Goal: Information Seeking & Learning: Learn about a topic

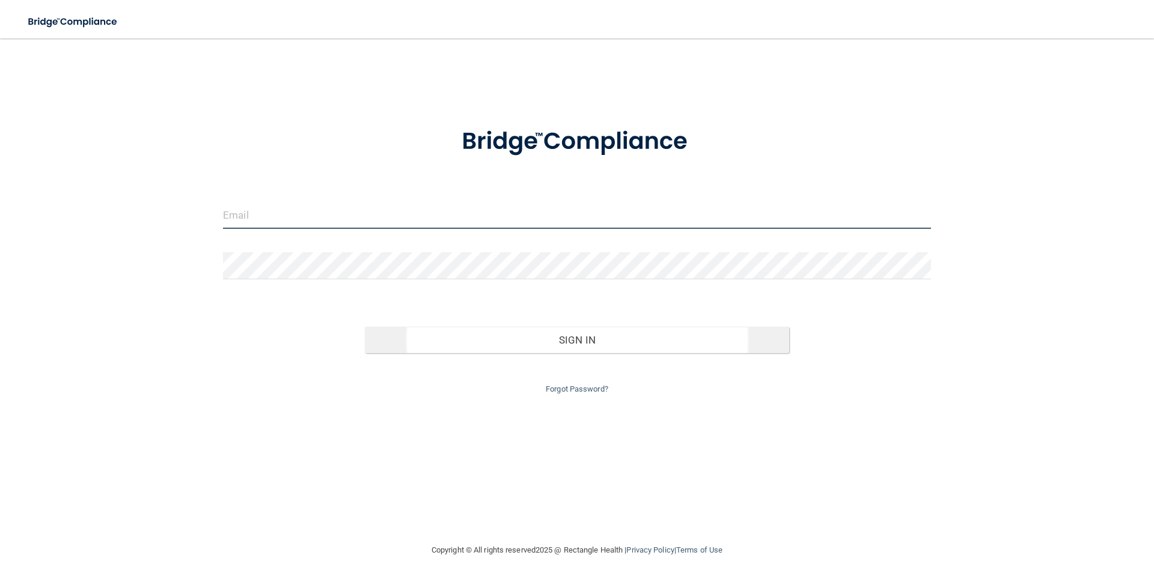
type input "[EMAIL_ADDRESS][DOMAIN_NAME]"
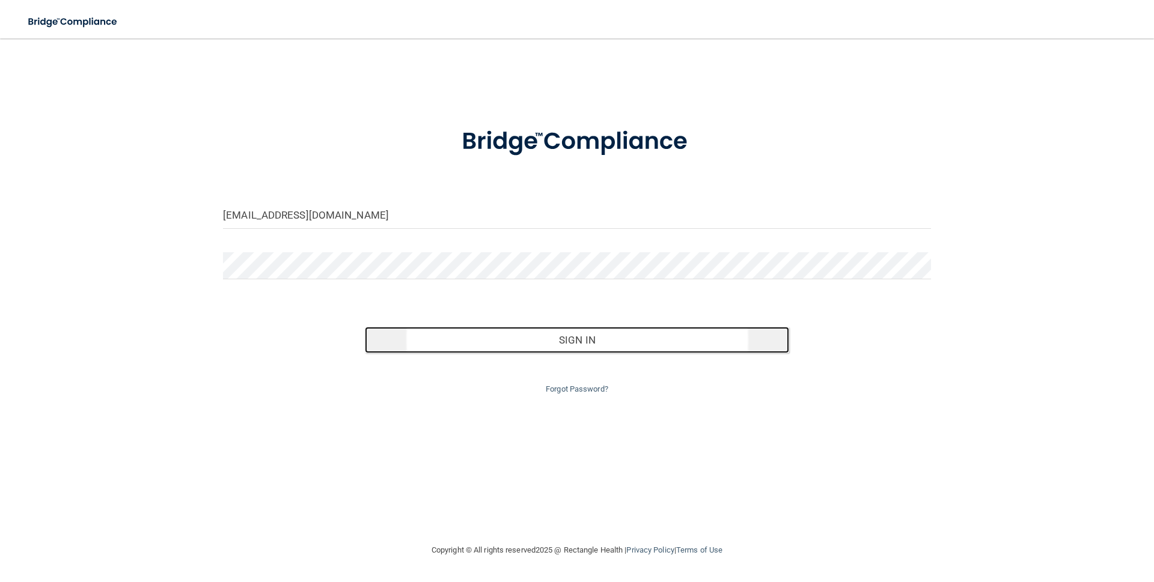
click at [576, 340] on button "Sign In" at bounding box center [577, 340] width 425 height 26
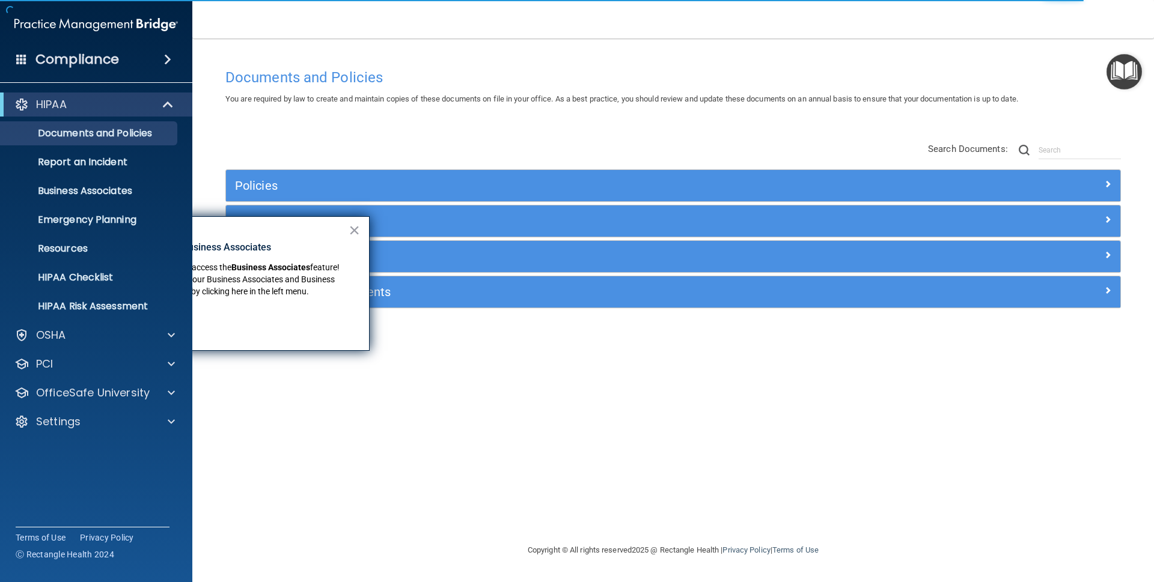
click at [347, 223] on div "× New Location for Business Associates We've made it easier to access the Busin…" at bounding box center [225, 283] width 288 height 135
click at [365, 231] on div "× New Location for Business Associates We've made it easier to access the Busin…" at bounding box center [225, 283] width 288 height 135
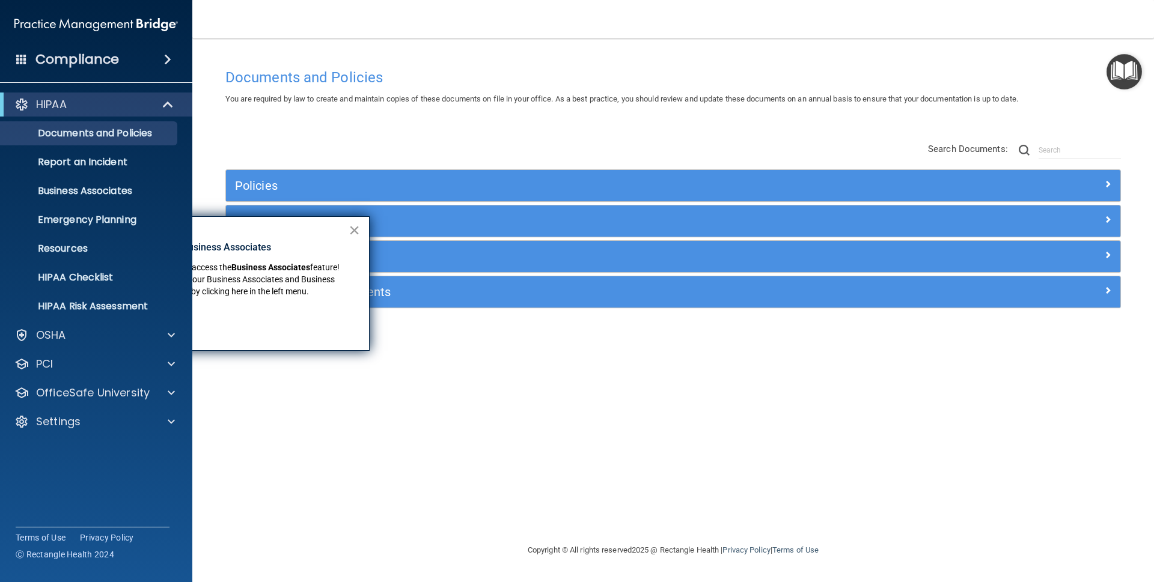
click at [359, 230] on button "×" at bounding box center [354, 230] width 11 height 19
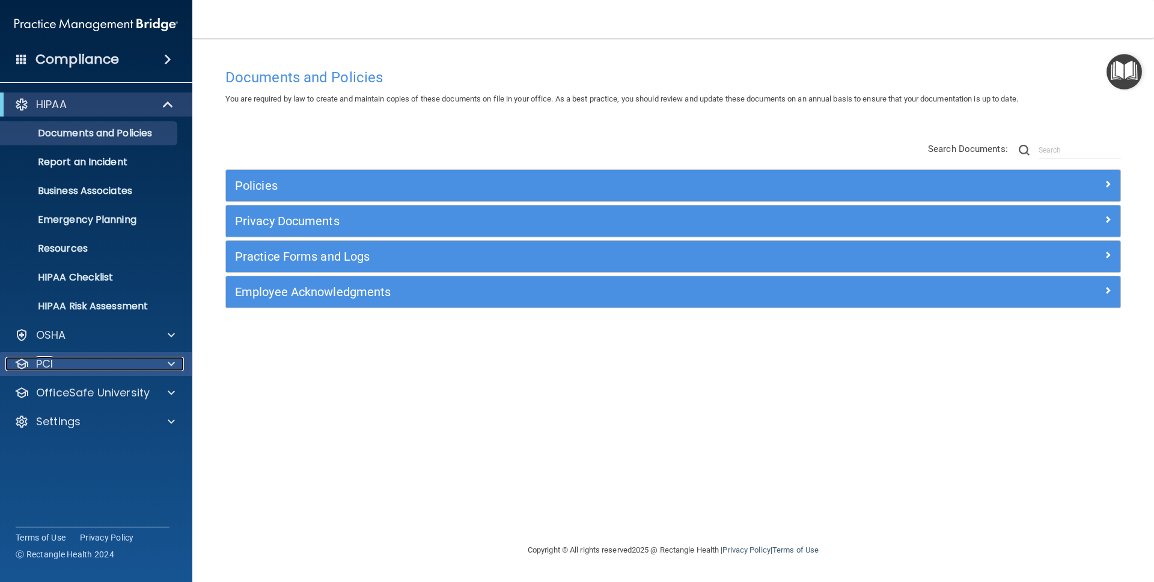
click at [172, 367] on span at bounding box center [171, 364] width 7 height 14
click at [173, 364] on span at bounding box center [171, 364] width 7 height 14
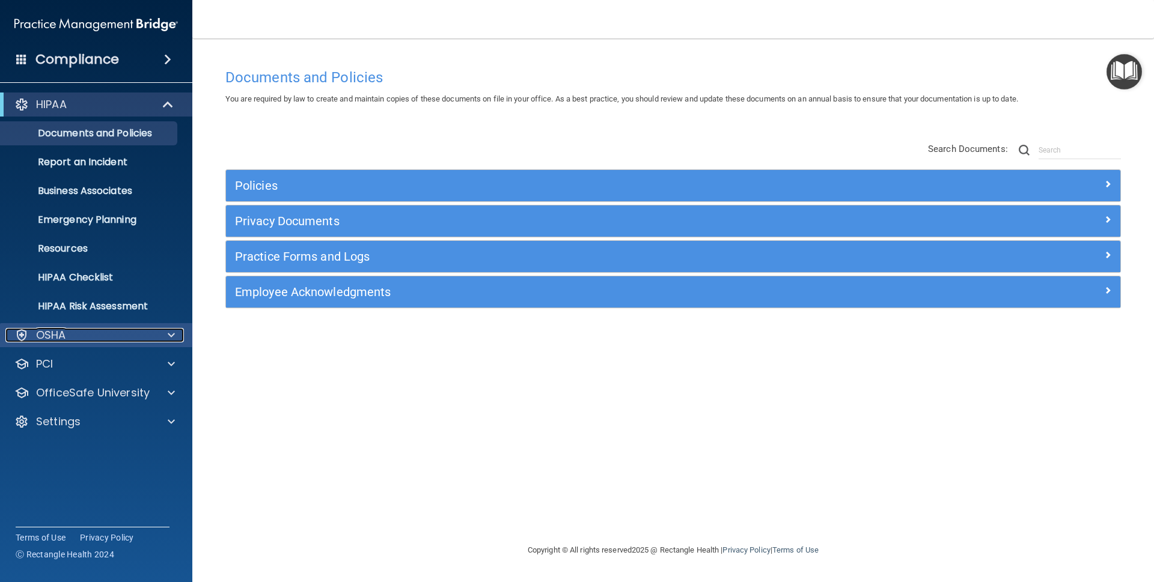
click at [151, 334] on div "OSHA" at bounding box center [79, 335] width 149 height 14
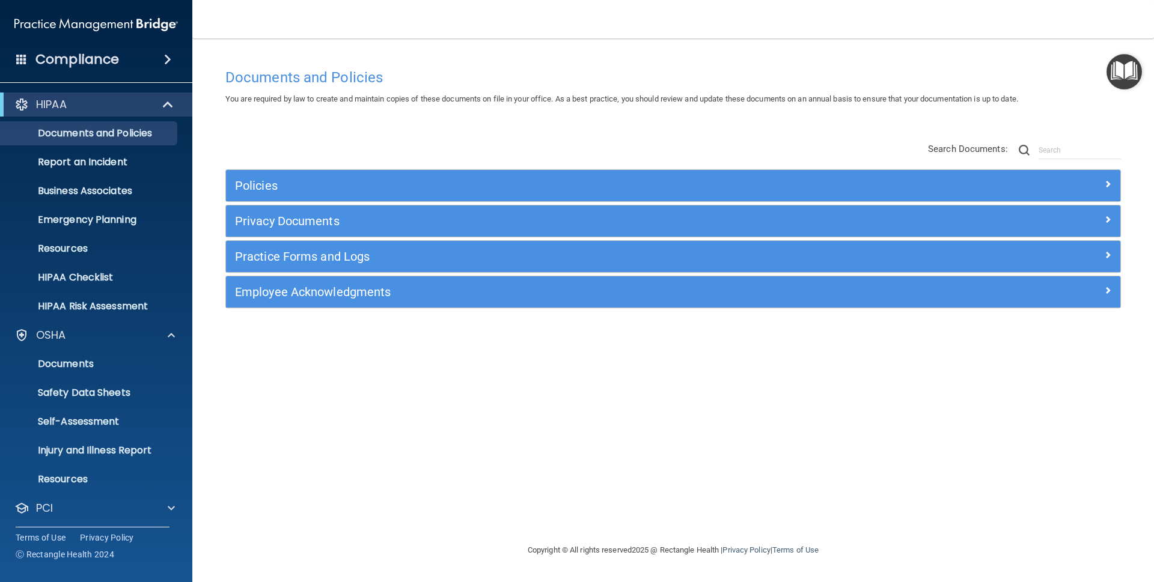
click at [73, 62] on h4 "Compliance" at bounding box center [77, 59] width 84 height 17
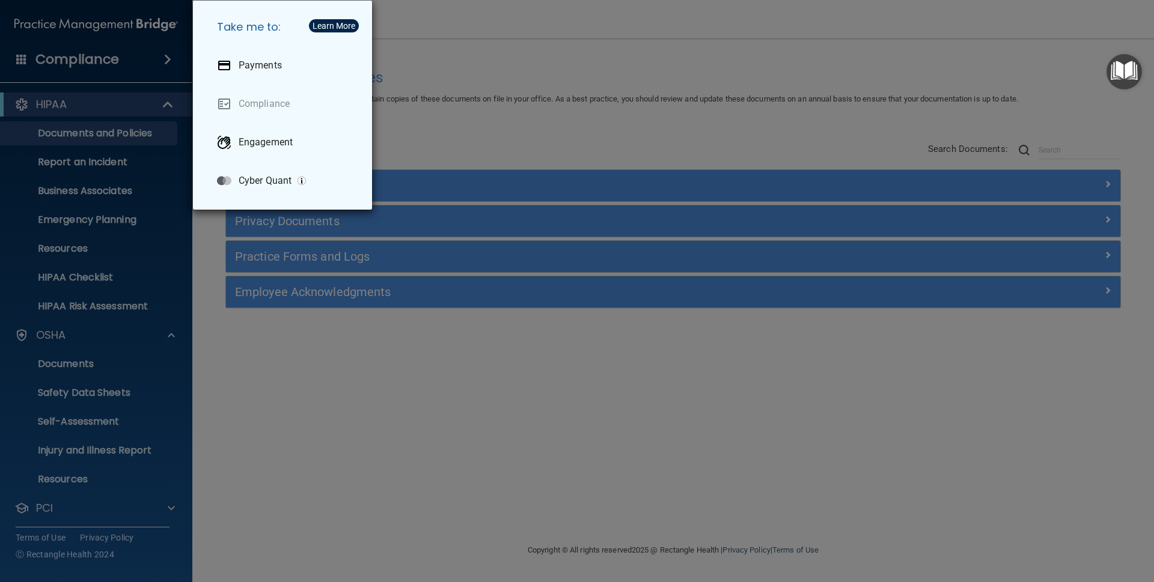
click at [493, 422] on div "Take me to: Payments Compliance Engagement Cyber Quant" at bounding box center [577, 291] width 1154 height 582
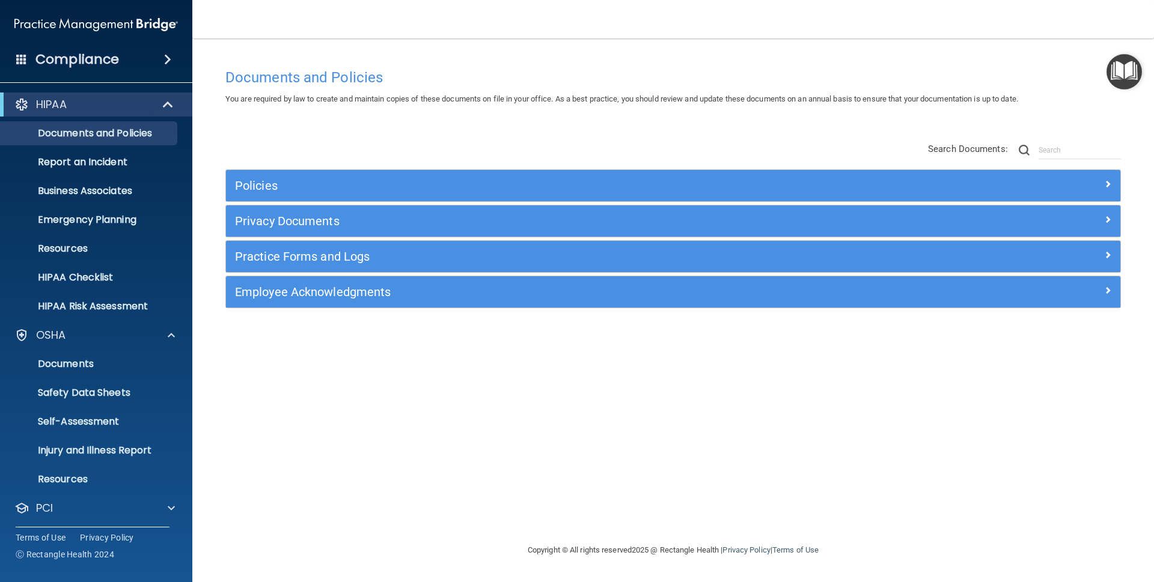
click at [169, 54] on span at bounding box center [167, 59] width 7 height 14
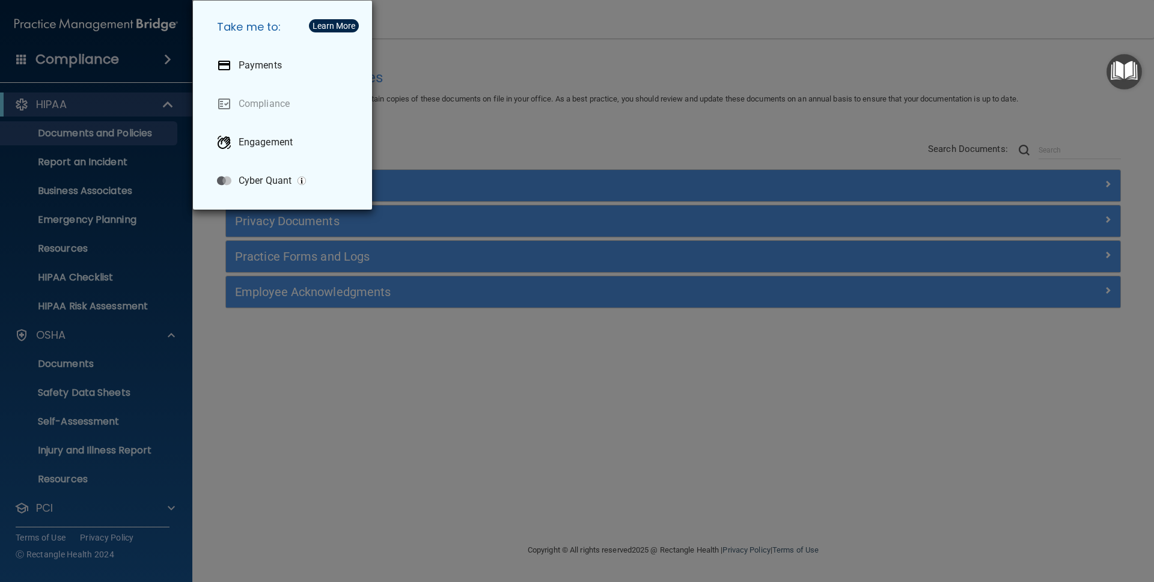
click at [397, 392] on div "Take me to: Payments Compliance Engagement Cyber Quant" at bounding box center [577, 291] width 1154 height 582
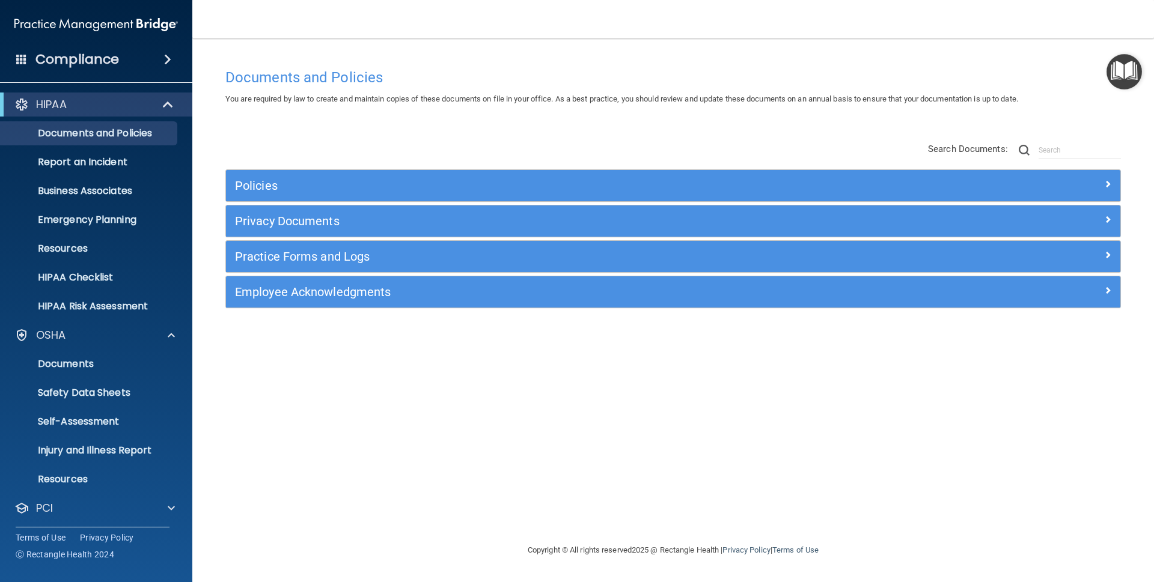
click at [113, 60] on h4 "Compliance" at bounding box center [77, 59] width 84 height 17
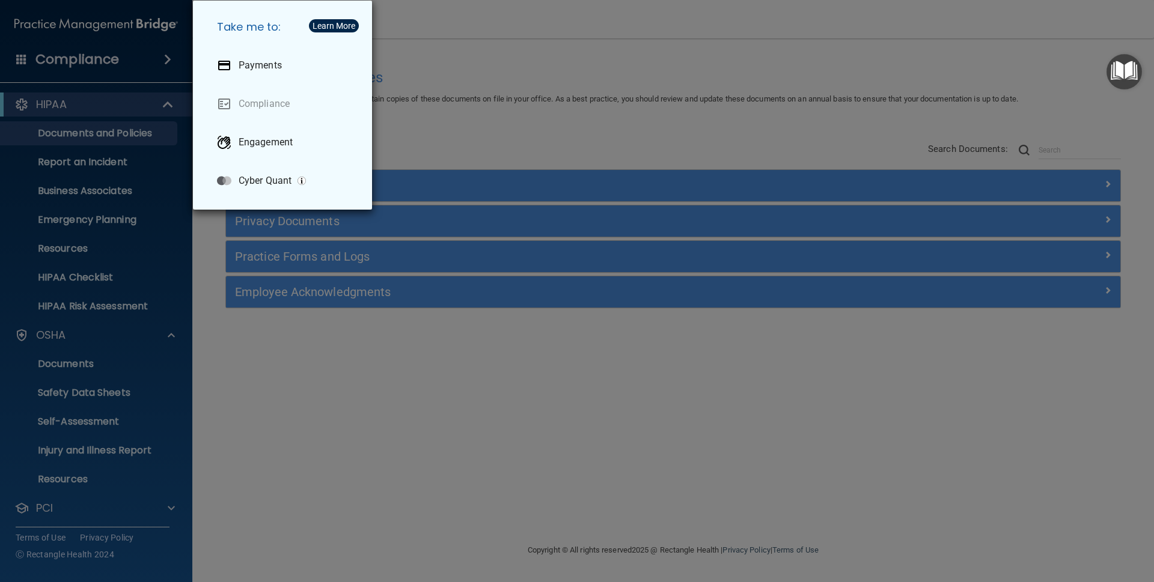
click at [404, 432] on div "Take me to: Payments Compliance Engagement Cyber Quant" at bounding box center [577, 291] width 1154 height 582
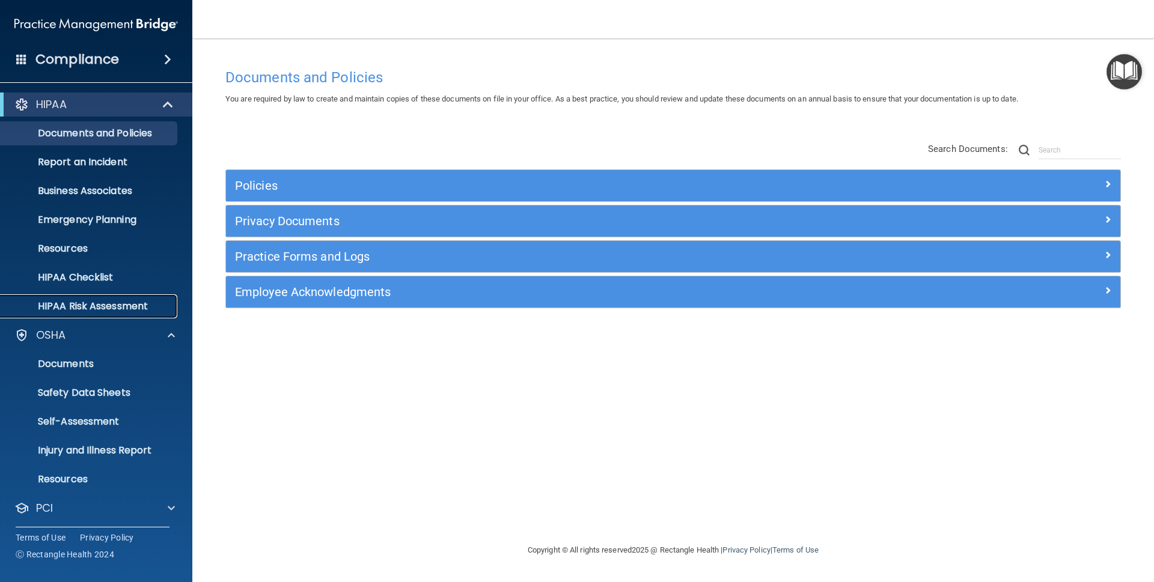
click at [112, 308] on p "HIPAA Risk Assessment" at bounding box center [90, 306] width 164 height 12
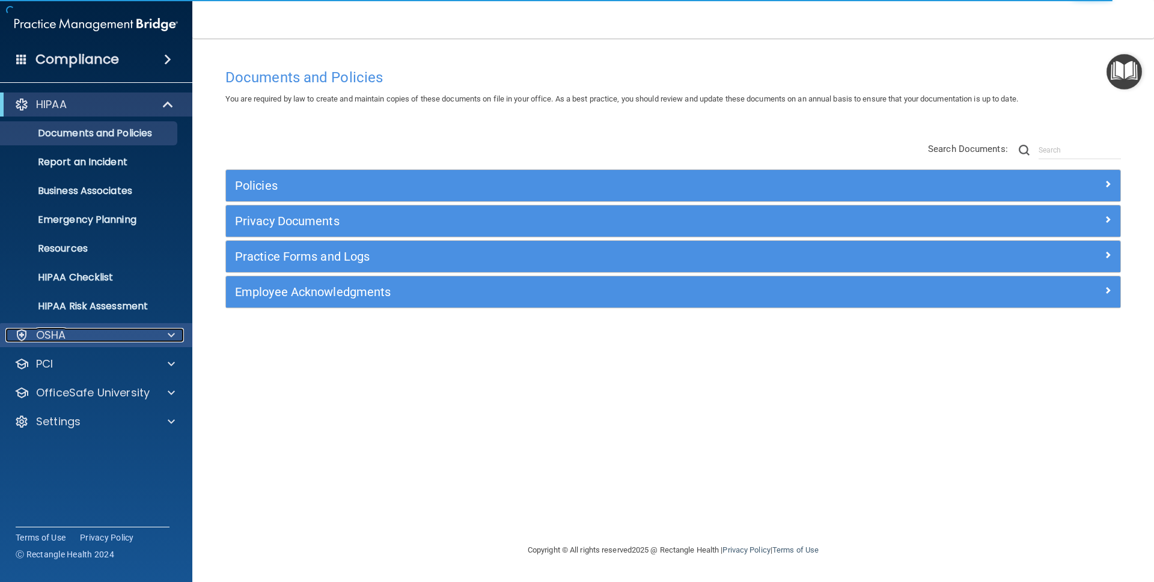
click at [174, 335] on span at bounding box center [171, 335] width 7 height 14
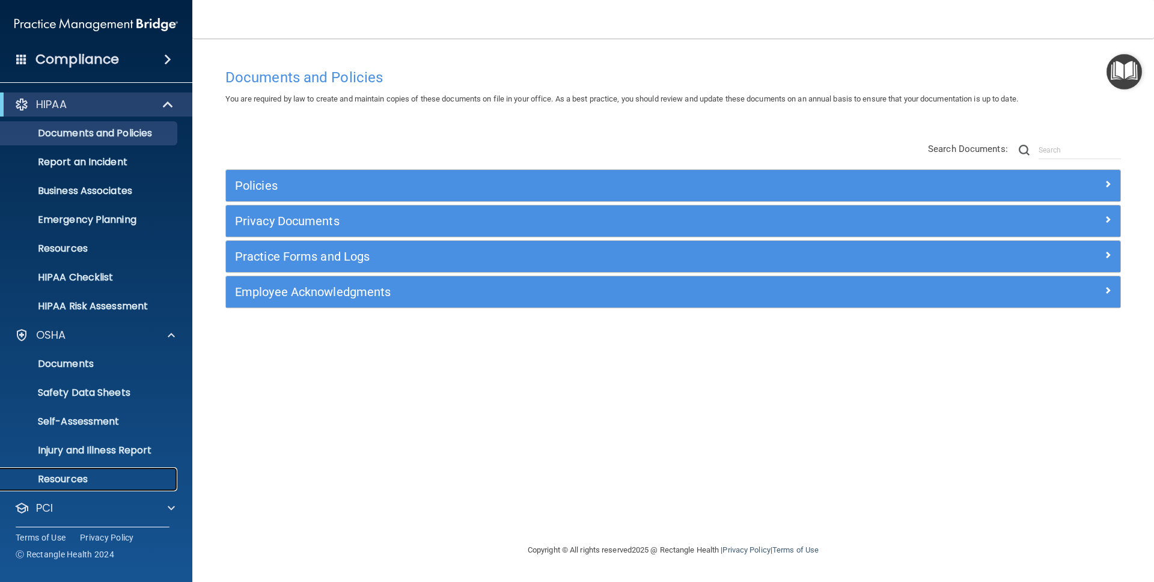
click at [72, 481] on p "Resources" at bounding box center [90, 479] width 164 height 12
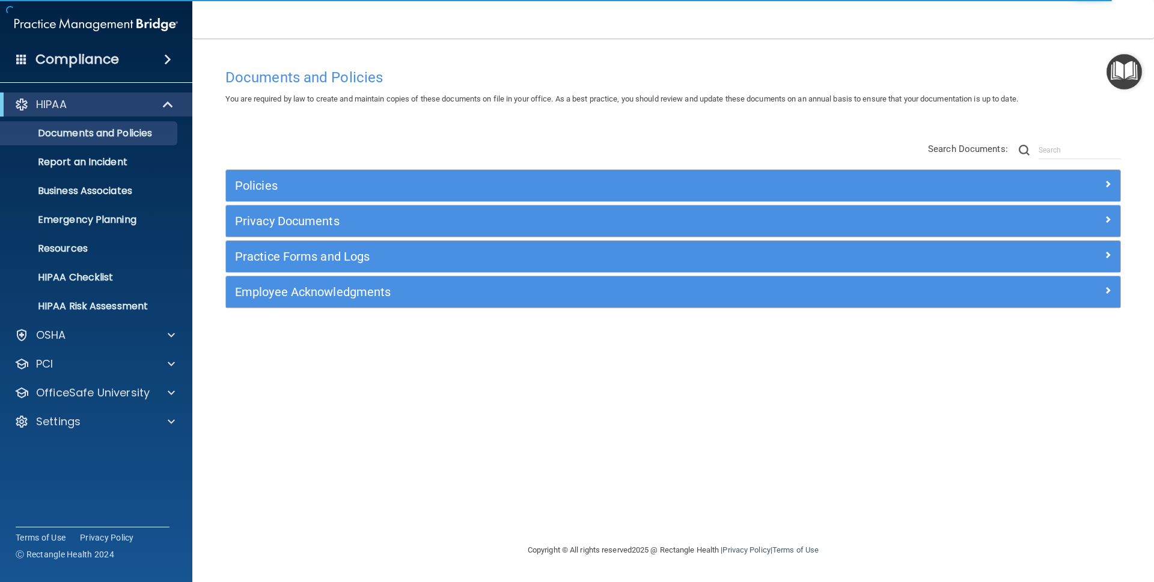
click at [35, 58] on h4 "Compliance" at bounding box center [77, 59] width 84 height 17
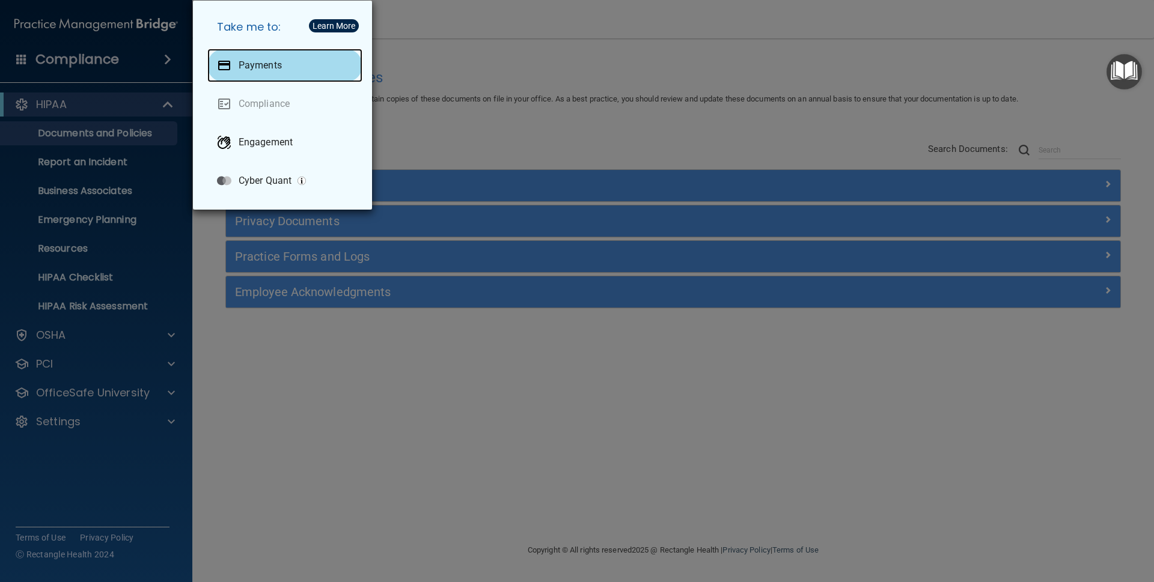
click at [285, 75] on div "Payments" at bounding box center [284, 66] width 155 height 34
click at [481, 158] on div "Take me to: Payments Compliance Engagement Cyber Quant" at bounding box center [577, 291] width 1154 height 582
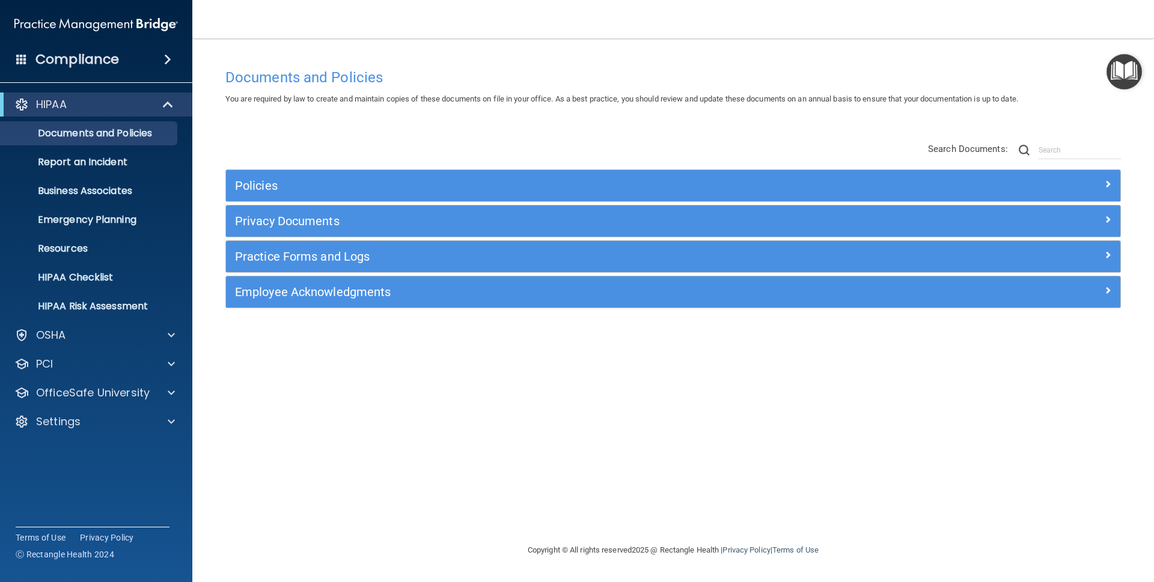
click at [109, 61] on h4 "Compliance" at bounding box center [77, 59] width 84 height 17
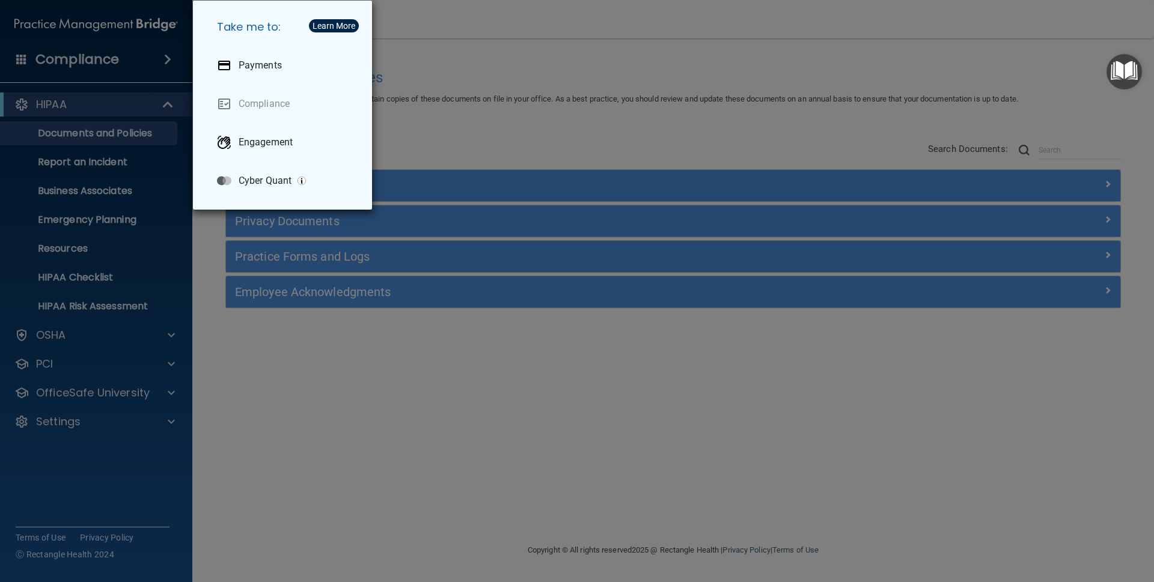
click at [525, 66] on div "Take me to: Payments Compliance Engagement Cyber Quant" at bounding box center [577, 291] width 1154 height 582
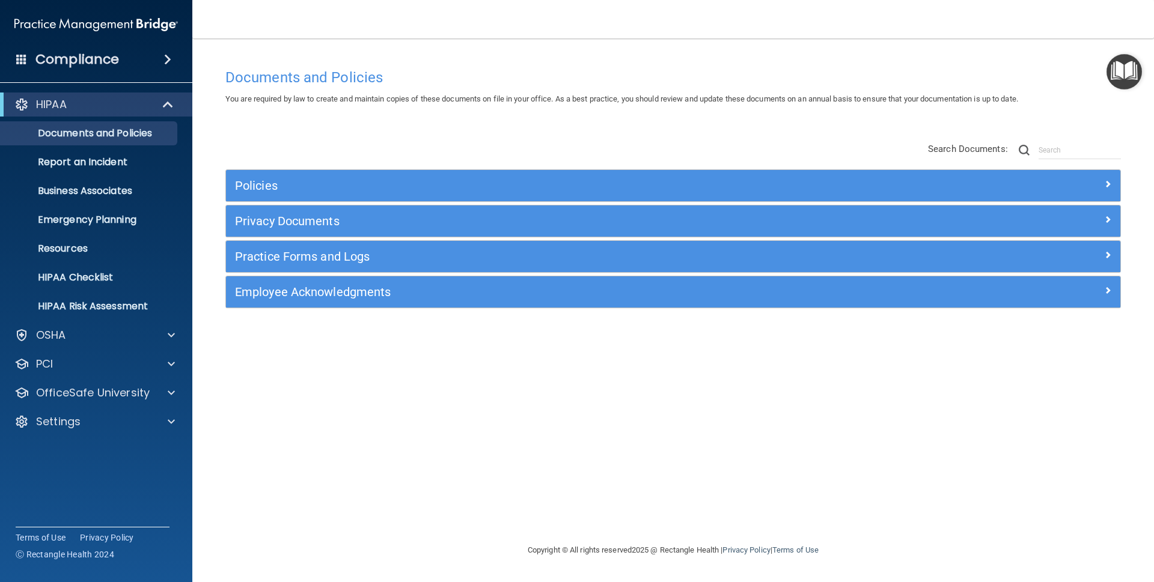
click at [90, 61] on h4 "Compliance" at bounding box center [77, 59] width 84 height 17
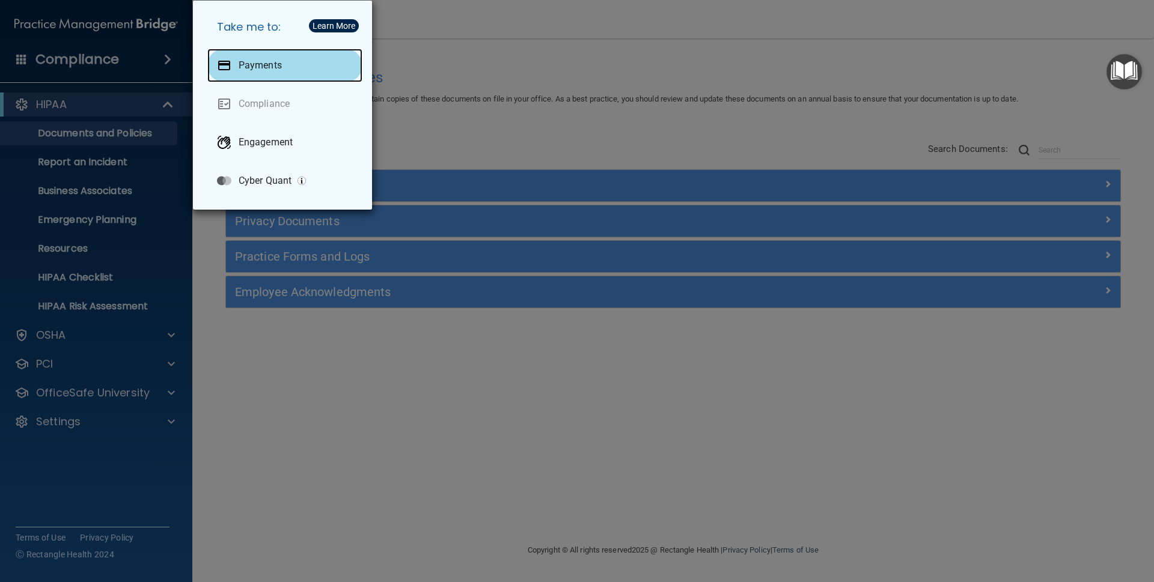
click at [249, 61] on p "Payments" at bounding box center [260, 65] width 43 height 12
click at [445, 149] on div "Take me to: Payments Compliance Engagement Cyber Quant" at bounding box center [577, 291] width 1154 height 582
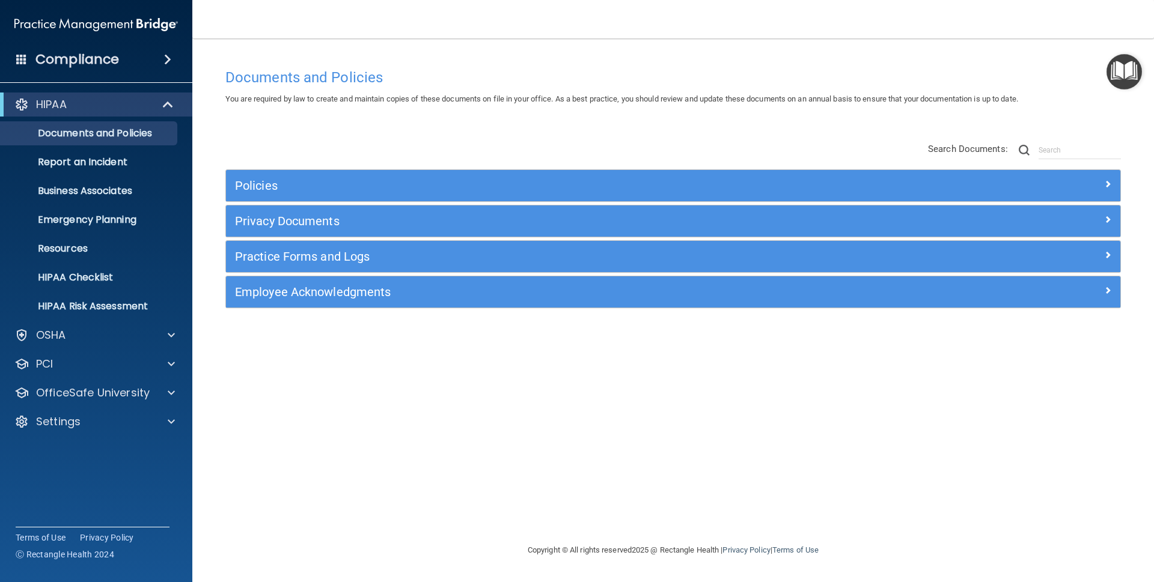
click at [111, 26] on img at bounding box center [95, 25] width 163 height 24
click at [130, 58] on div "Compliance" at bounding box center [96, 59] width 192 height 26
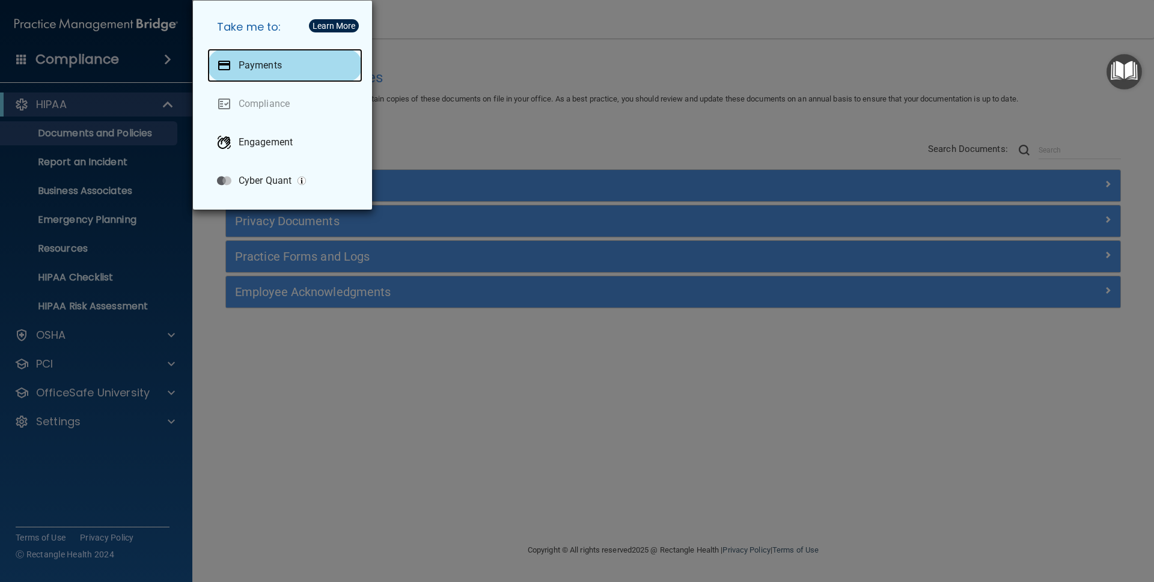
click at [263, 70] on p "Payments" at bounding box center [260, 65] width 43 height 12
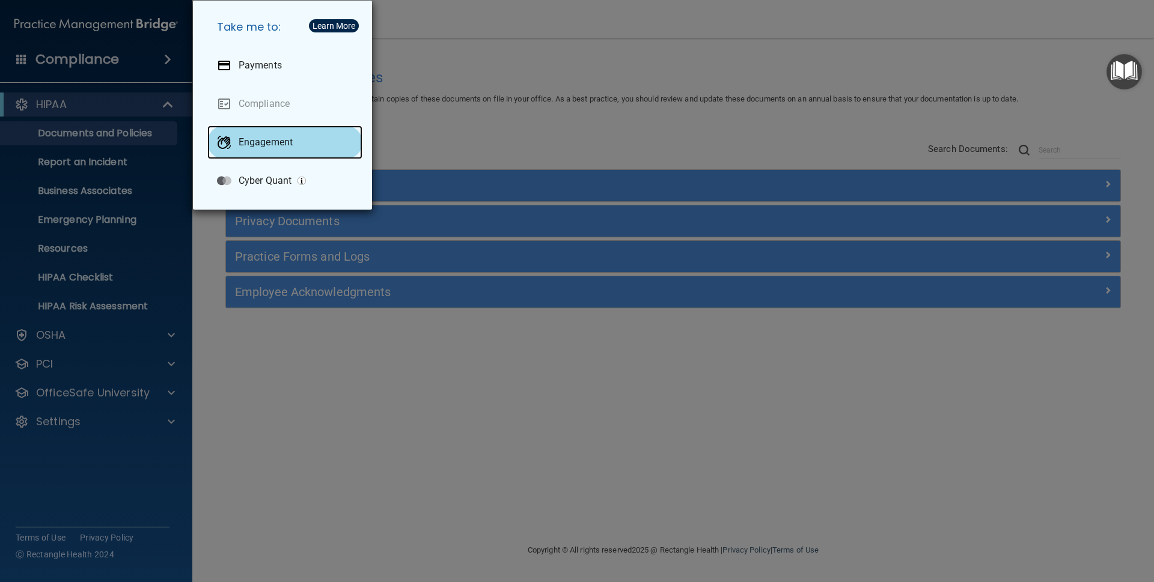
click at [255, 139] on p "Engagement" at bounding box center [266, 142] width 54 height 12
click at [511, 30] on div "Take me to: Payments Compliance Engagement Cyber Quant" at bounding box center [577, 291] width 1154 height 582
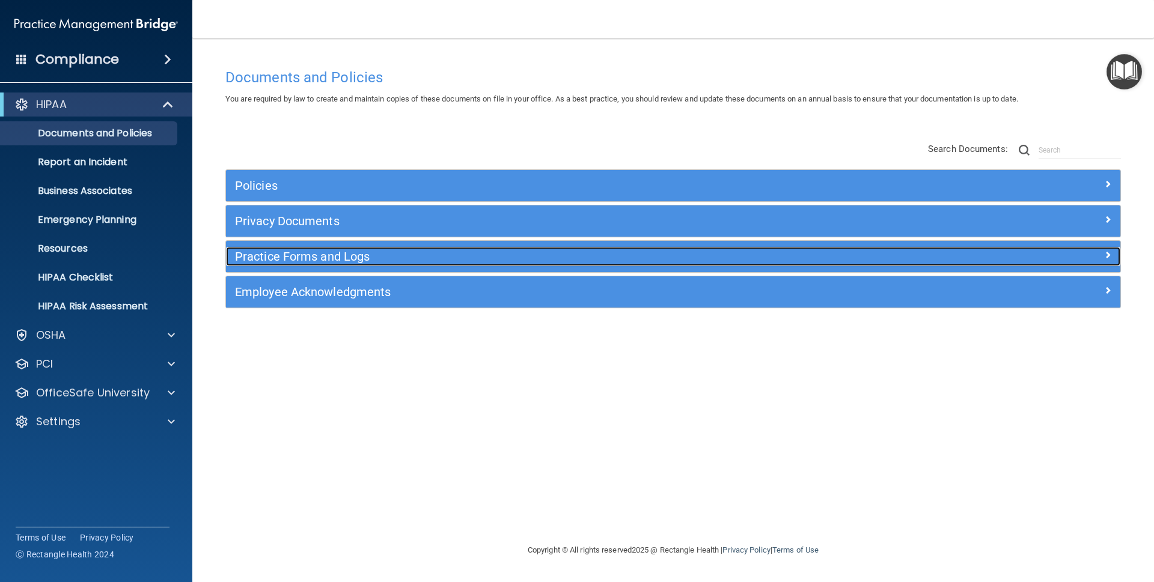
click at [312, 260] on h5 "Practice Forms and Logs" at bounding box center [561, 256] width 653 height 13
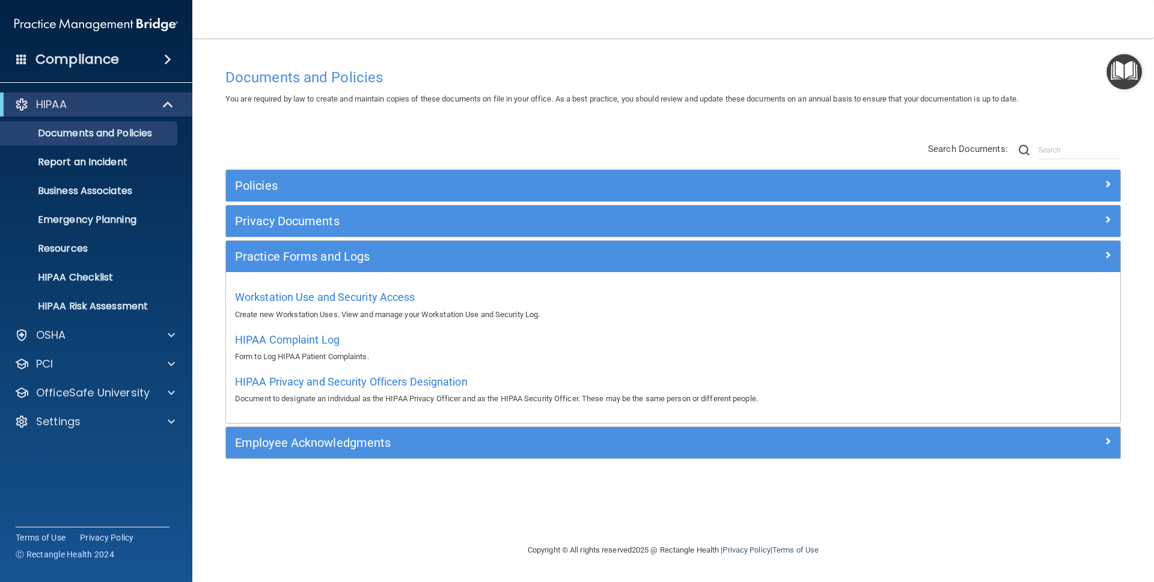
click at [1115, 79] on img "Open Resource Center" at bounding box center [1123, 71] width 35 height 35
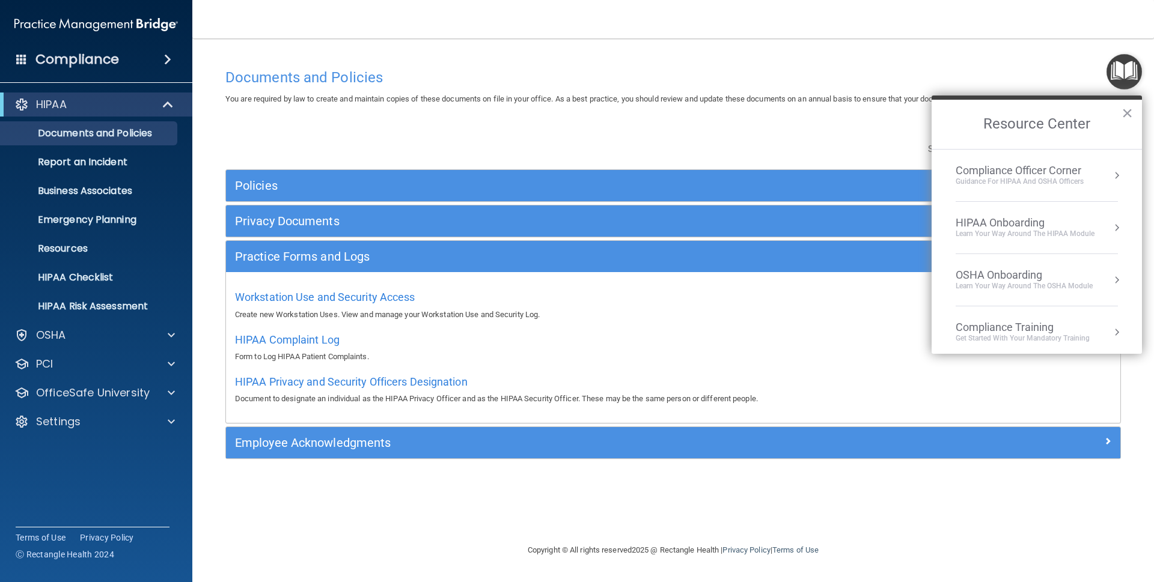
click at [803, 382] on div "HIPAA Privacy and Security Officers Designation Document to designate an indivi…" at bounding box center [673, 389] width 876 height 34
click at [1017, 329] on div "Compliance Training" at bounding box center [1022, 327] width 134 height 13
click at [1000, 170] on div "HIPAA Training for Admins" at bounding box center [1003, 169] width 125 height 11
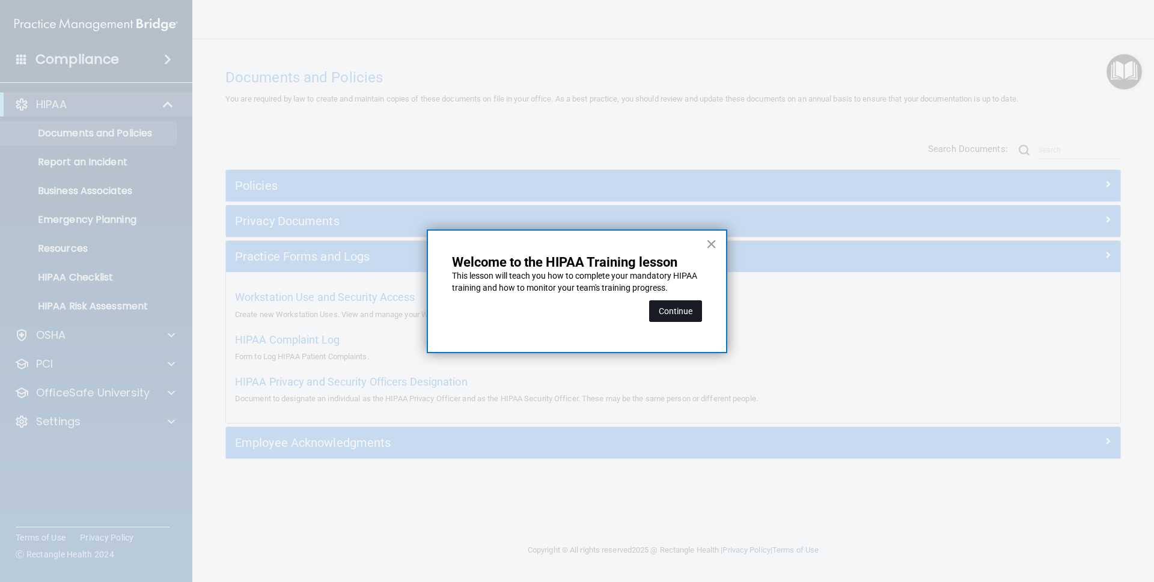
click at [681, 312] on button "Continue" at bounding box center [675, 311] width 53 height 22
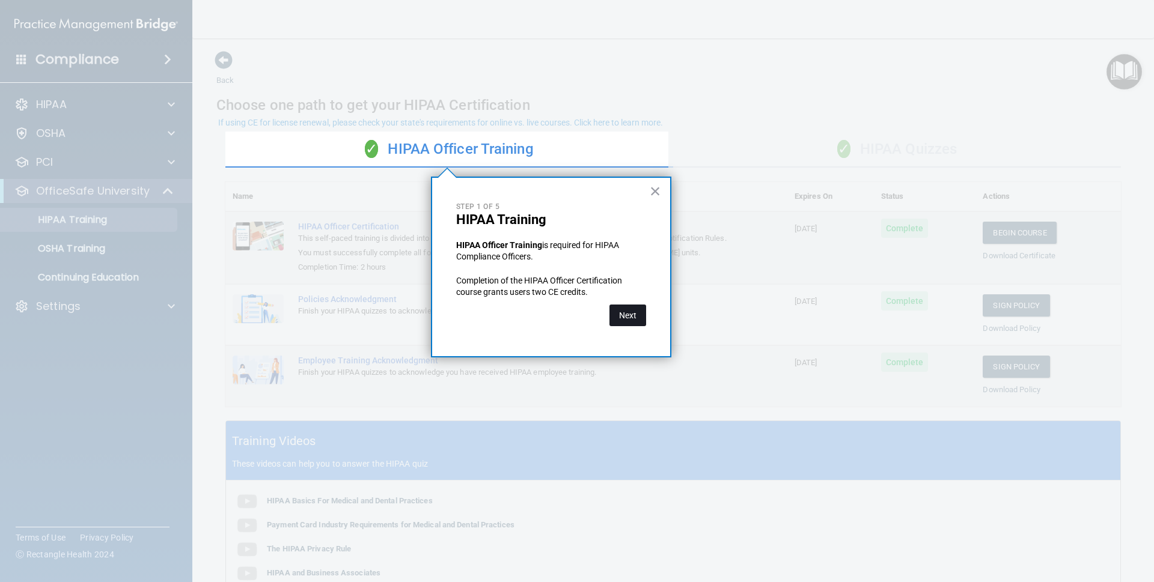
click at [636, 320] on button "Next" at bounding box center [627, 316] width 37 height 22
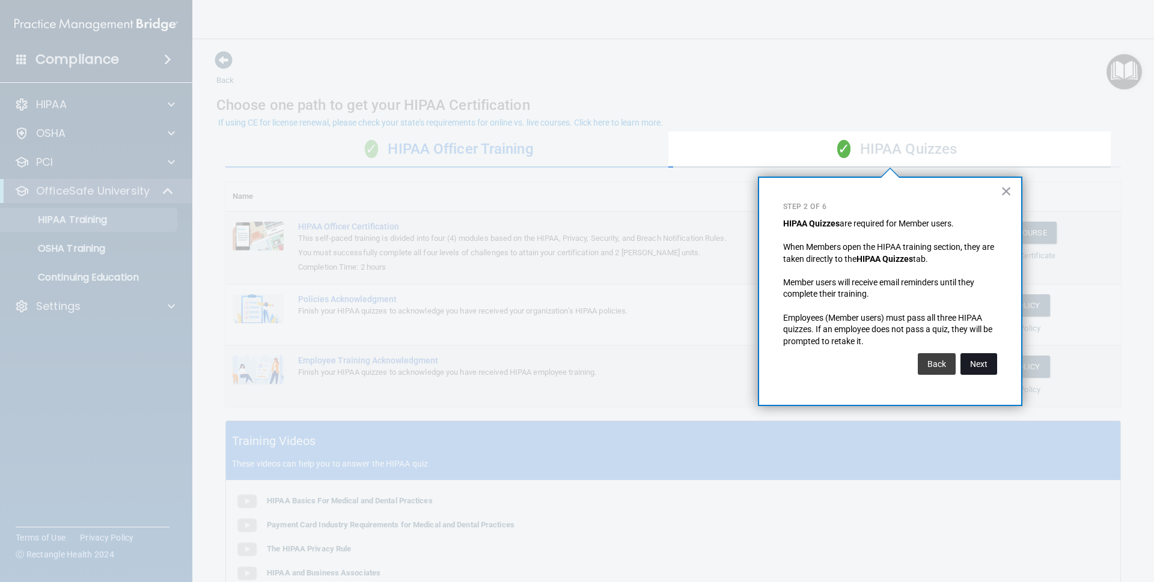
click at [980, 361] on button "Next" at bounding box center [978, 364] width 37 height 22
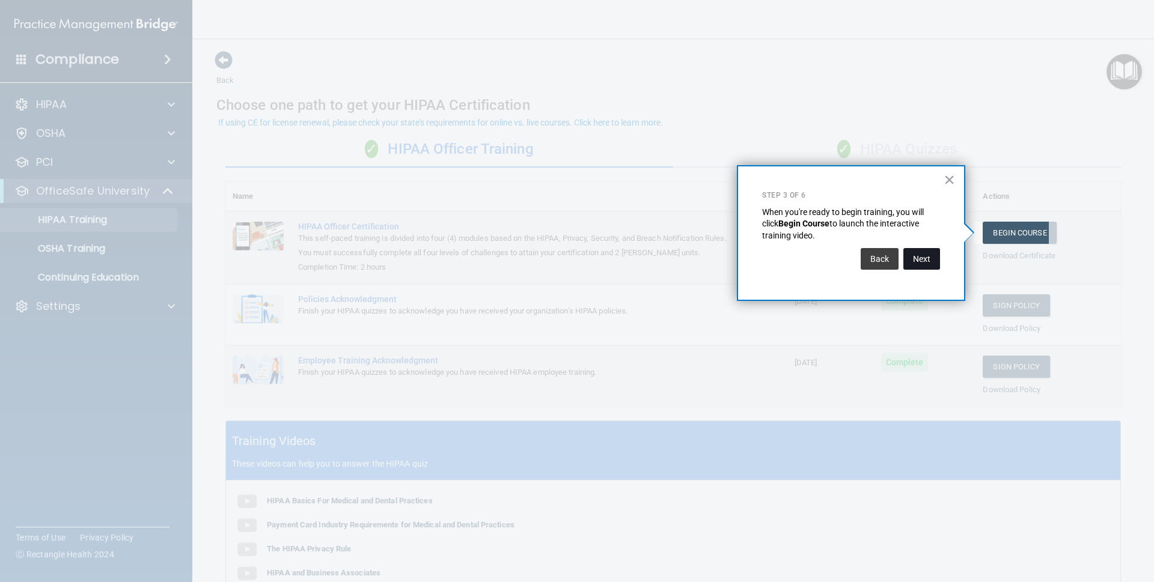
click at [922, 254] on button "Next" at bounding box center [921, 259] width 37 height 22
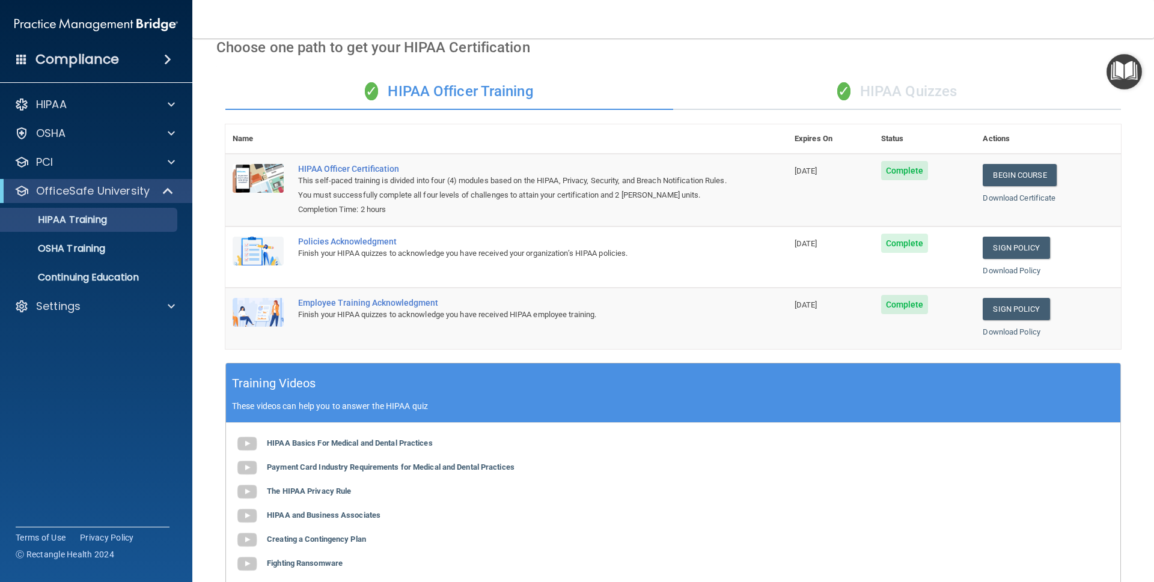
scroll to position [32, 0]
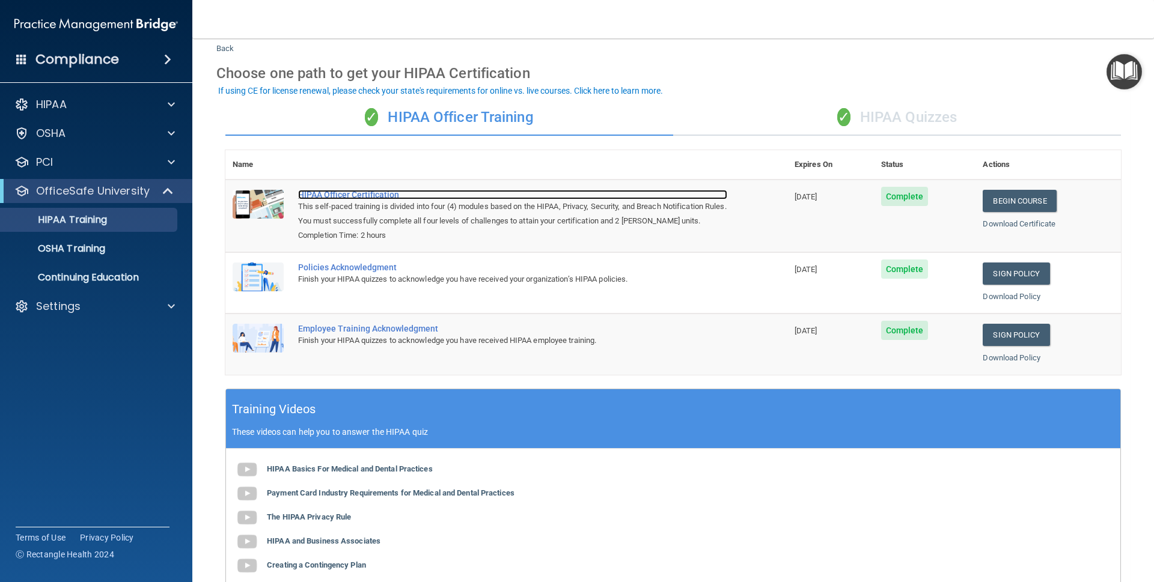
click at [384, 196] on div "HIPAA Officer Certification" at bounding box center [512, 195] width 429 height 10
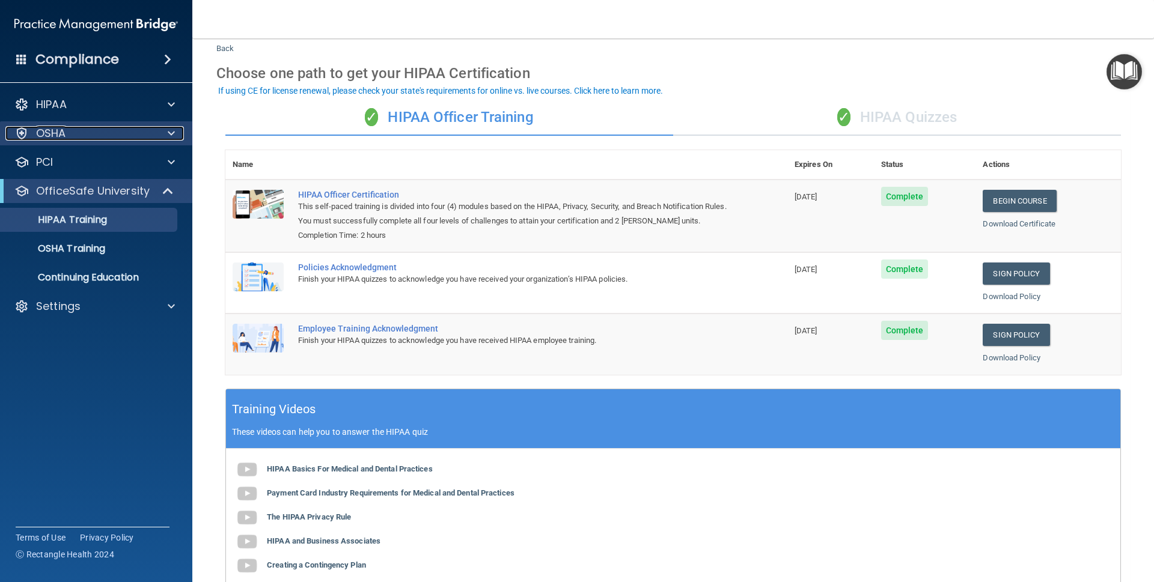
click at [72, 131] on div "OSHA" at bounding box center [79, 133] width 149 height 14
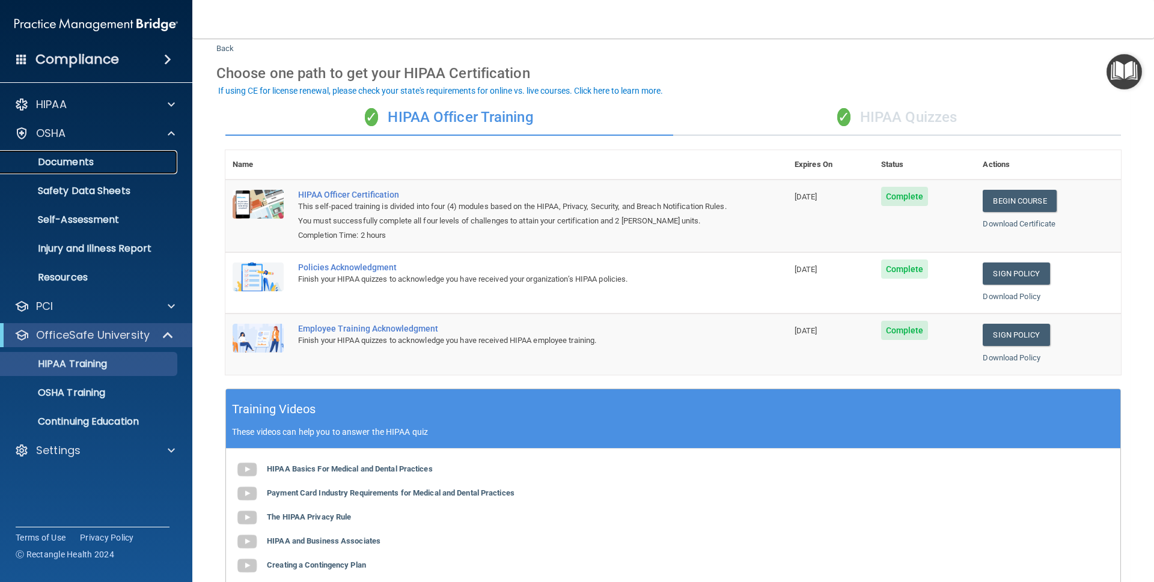
click at [88, 162] on p "Documents" at bounding box center [90, 162] width 164 height 12
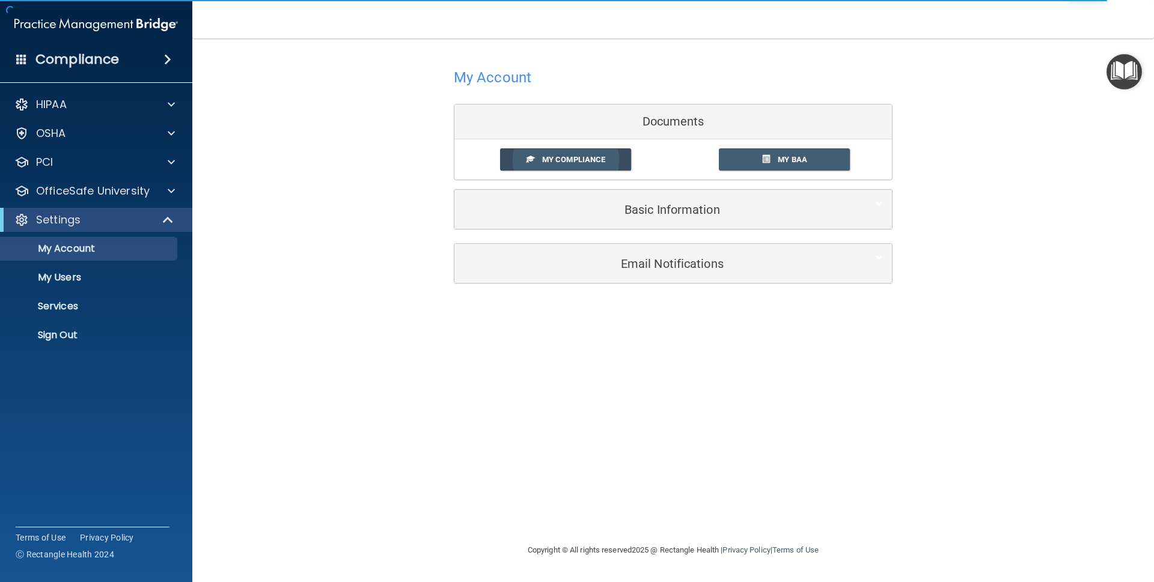
click at [556, 162] on span "My Compliance" at bounding box center [573, 159] width 63 height 9
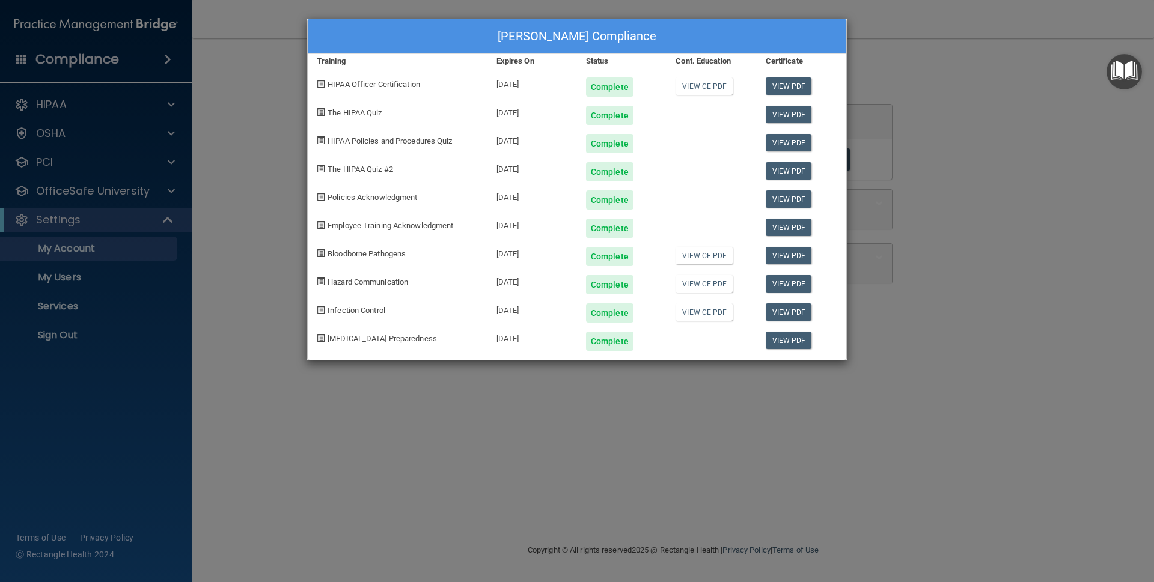
click at [1043, 343] on div "[PERSON_NAME] Compliance Training Expires On Status Cont. Education Certificate…" at bounding box center [577, 291] width 1154 height 582
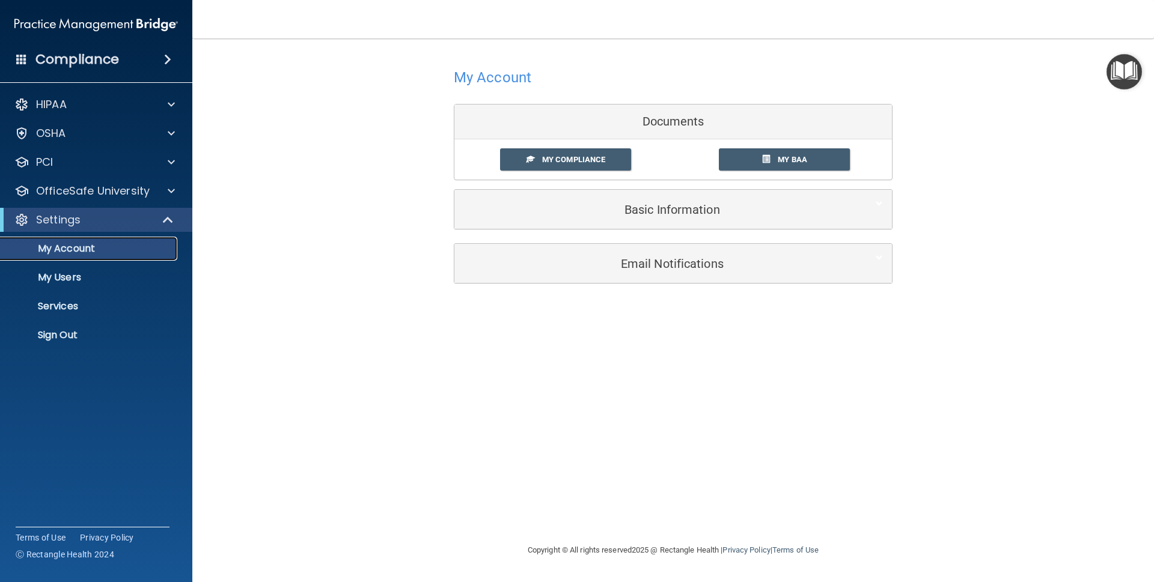
click at [81, 253] on p "My Account" at bounding box center [90, 249] width 164 height 12
click at [804, 166] on link "My BAA" at bounding box center [785, 159] width 132 height 22
